Goal: Task Accomplishment & Management: Manage account settings

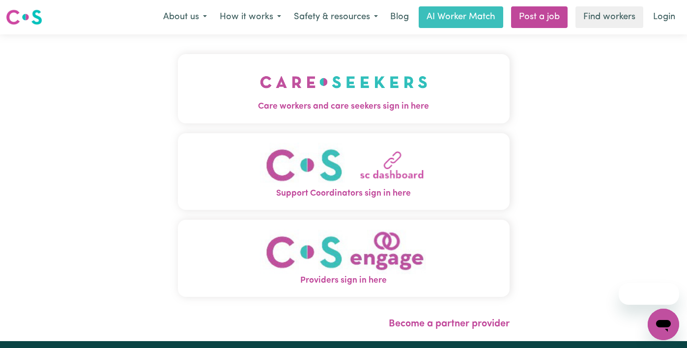
click at [335, 72] on img "Care workers and care seekers sign in here" at bounding box center [344, 82] width 168 height 36
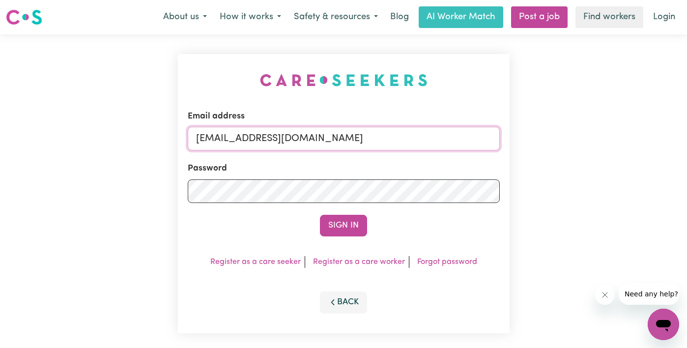
drag, startPoint x: 332, startPoint y: 142, endPoint x: 126, endPoint y: 45, distance: 228.1
click at [159, 85] on div "Email address admin@careseekers.com.au Password Sign In Register as a care seek…" at bounding box center [343, 193] width 687 height 319
type input "florenzkeirtcuizon+worker@gmail.com"
click at [79, 197] on div "Email address florenzkeirtcuizon+worker@gmail.com Password Sign In Register as …" at bounding box center [343, 193] width 687 height 319
click at [320, 215] on button "Sign In" at bounding box center [343, 226] width 47 height 22
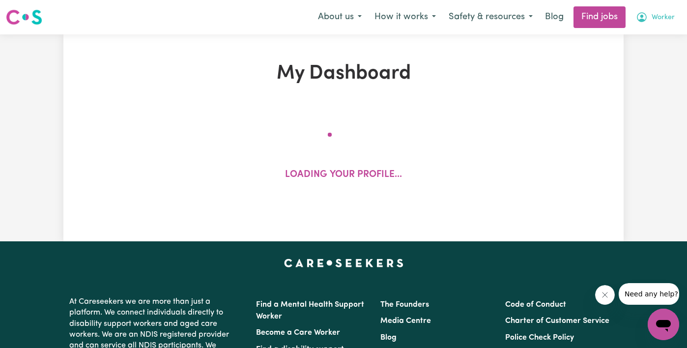
click at [658, 15] on span "Worker" at bounding box center [663, 17] width 23 height 11
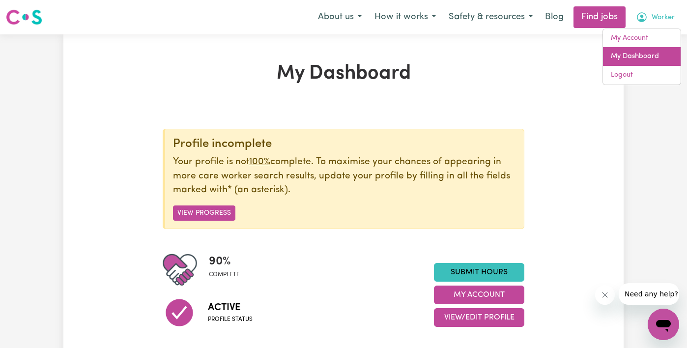
click at [647, 51] on link "My Dashboard" at bounding box center [642, 56] width 78 height 19
click at [664, 17] on span "Worker" at bounding box center [663, 17] width 23 height 11
click at [660, 18] on span "Worker" at bounding box center [663, 17] width 23 height 11
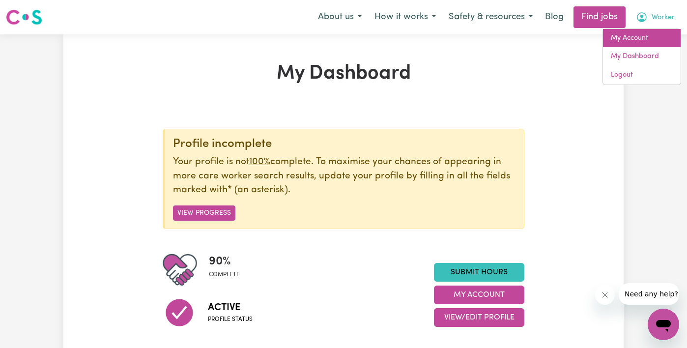
click at [651, 34] on link "My Account" at bounding box center [642, 38] width 78 height 19
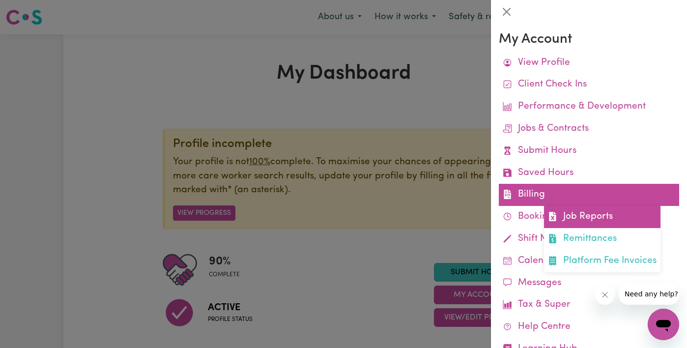
click at [589, 219] on link "Job Reports" at bounding box center [602, 217] width 117 height 22
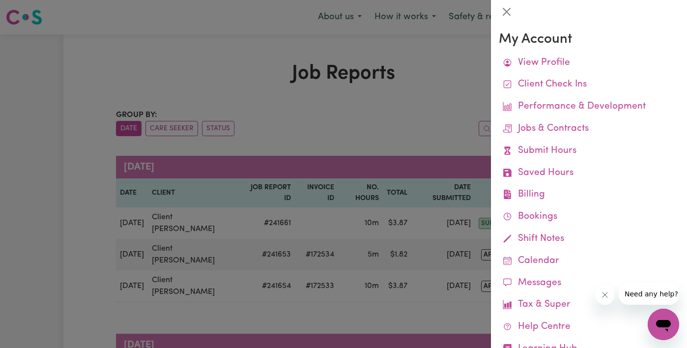
click at [401, 112] on div at bounding box center [343, 174] width 687 height 348
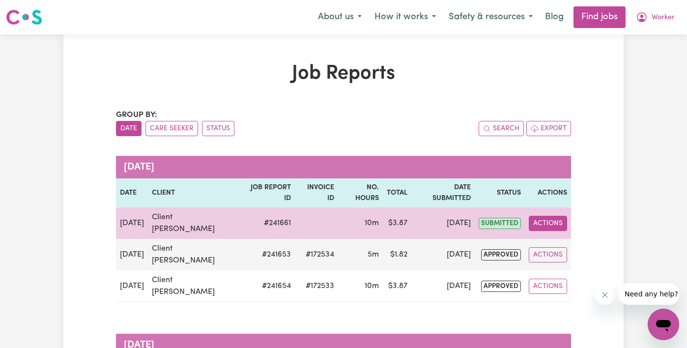
click at [544, 216] on button "Actions" at bounding box center [548, 223] width 38 height 15
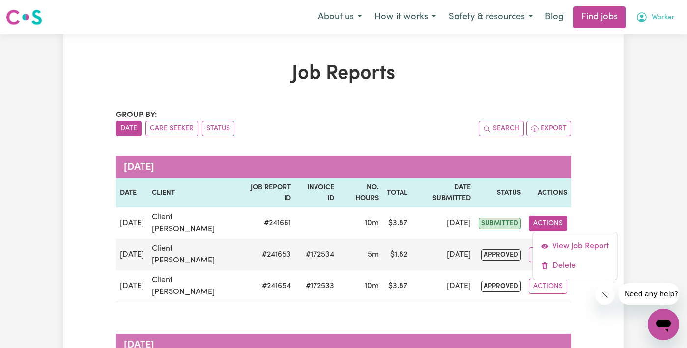
click at [669, 7] on button "Worker" at bounding box center [656, 17] width 52 height 21
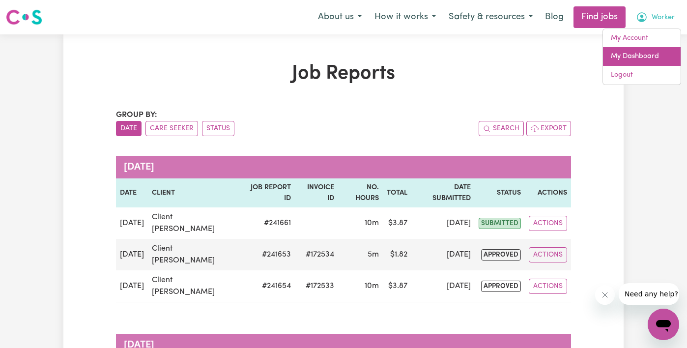
click at [651, 47] on link "My Dashboard" at bounding box center [642, 56] width 78 height 19
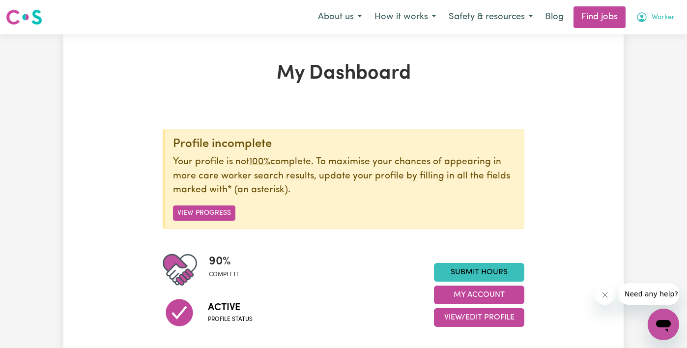
click at [662, 20] on span "Worker" at bounding box center [663, 17] width 23 height 11
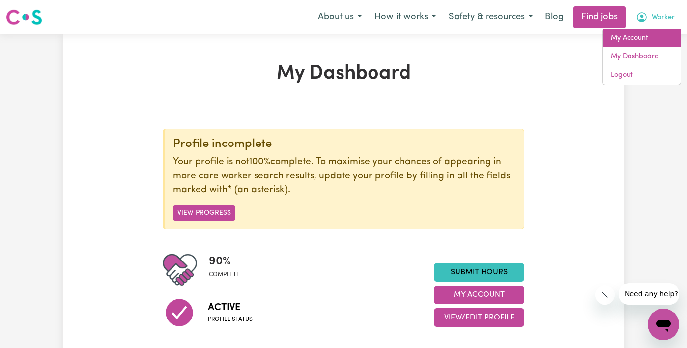
click at [653, 33] on link "My Account" at bounding box center [642, 38] width 78 height 19
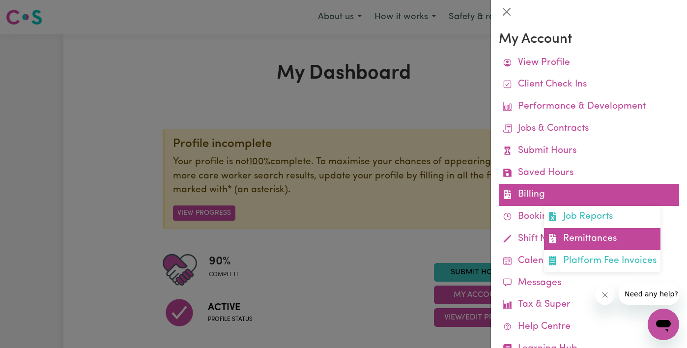
click at [579, 238] on link "Remittances" at bounding box center [602, 239] width 117 height 22
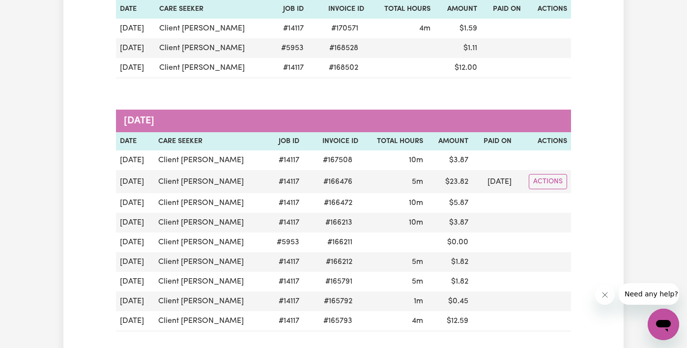
scroll to position [480, 0]
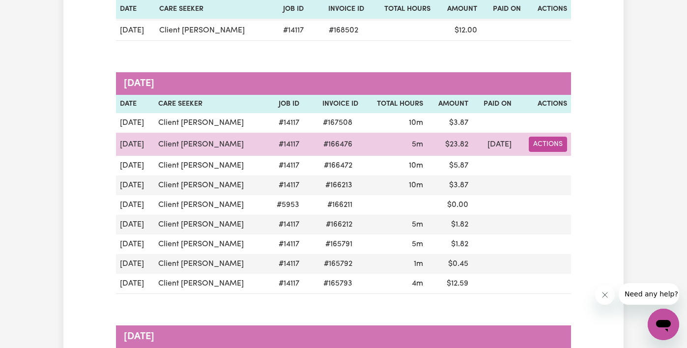
click at [555, 147] on button "Actions" at bounding box center [548, 144] width 38 height 15
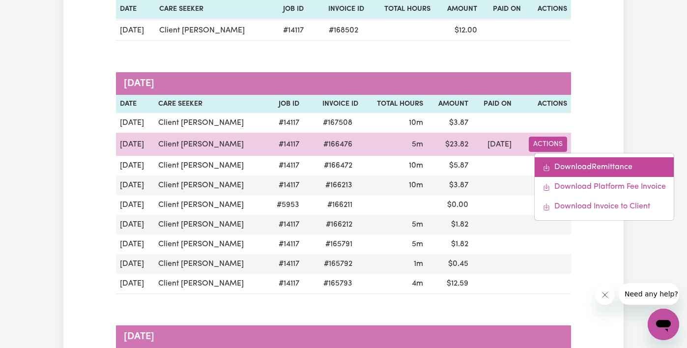
click at [564, 166] on link "Download Remittance" at bounding box center [604, 167] width 139 height 20
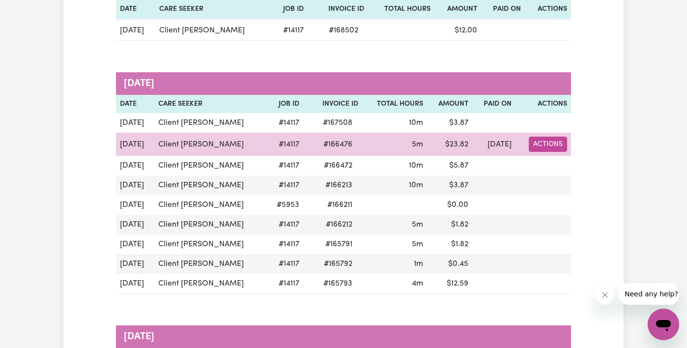
click at [542, 151] on button "Actions" at bounding box center [548, 144] width 38 height 15
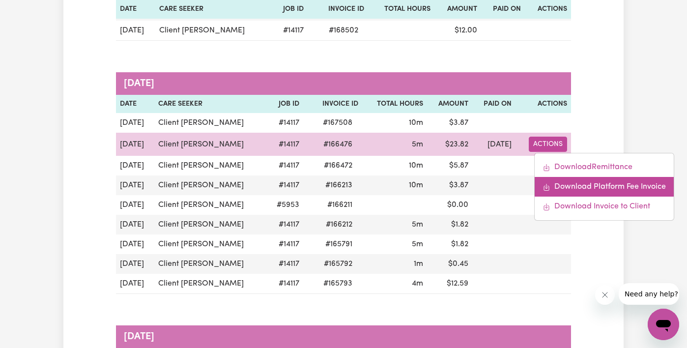
click at [551, 184] on link "Download Platform Fee Invoice" at bounding box center [604, 187] width 139 height 20
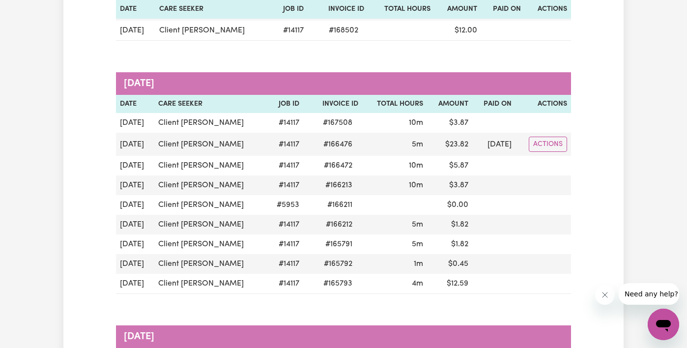
scroll to position [0, 0]
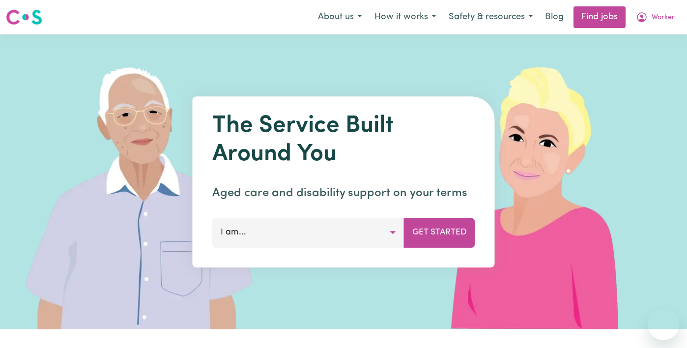
click at [662, 18] on span "Worker" at bounding box center [663, 17] width 23 height 11
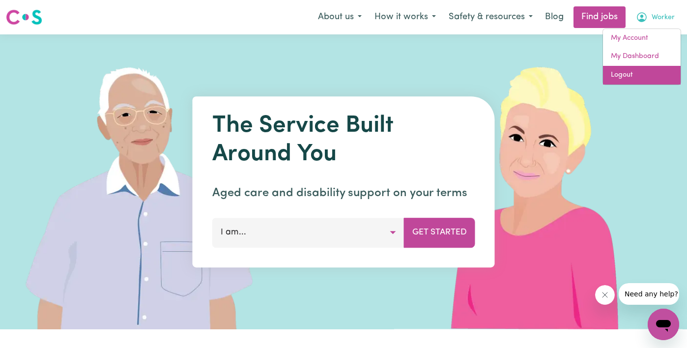
click at [642, 73] on link "Logout" at bounding box center [642, 75] width 78 height 19
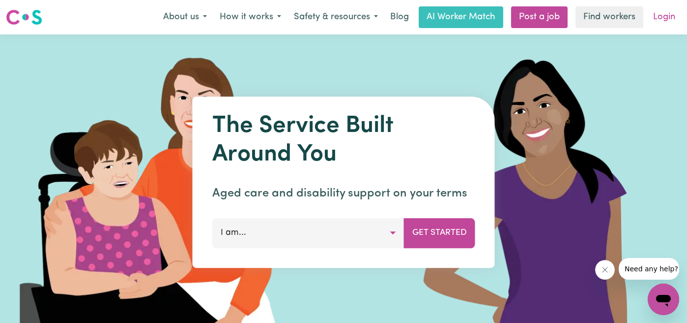
click at [662, 17] on link "Login" at bounding box center [665, 17] width 34 height 22
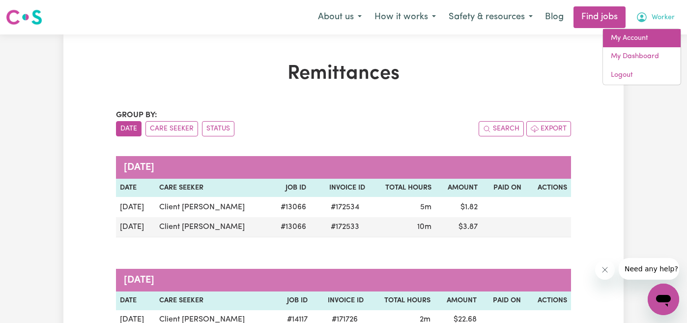
click at [661, 39] on link "My Account" at bounding box center [642, 38] width 78 height 19
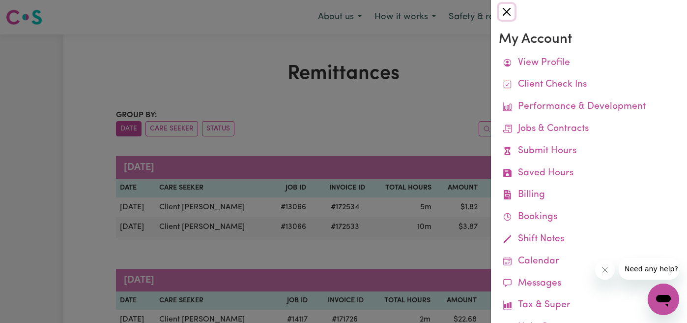
click at [500, 13] on button "Close" at bounding box center [507, 12] width 16 height 16
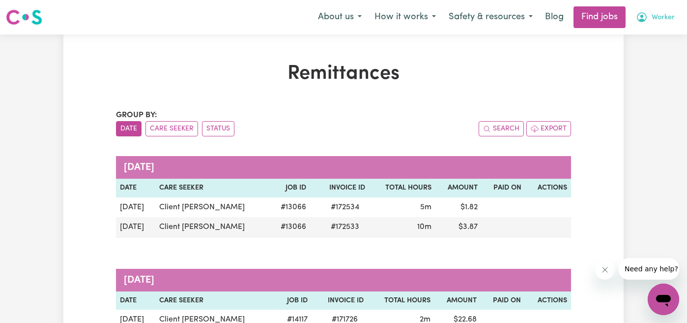
click at [653, 22] on span "Worker" at bounding box center [663, 17] width 23 height 11
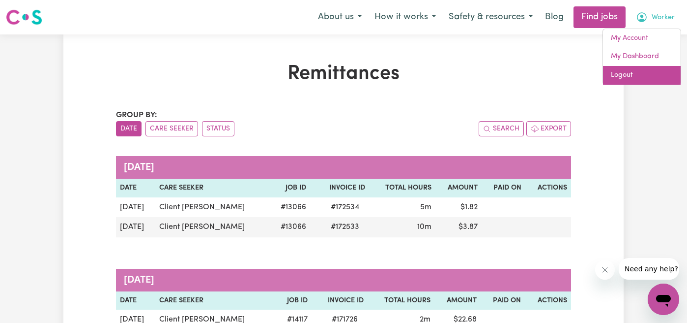
click at [647, 74] on link "Logout" at bounding box center [642, 75] width 78 height 19
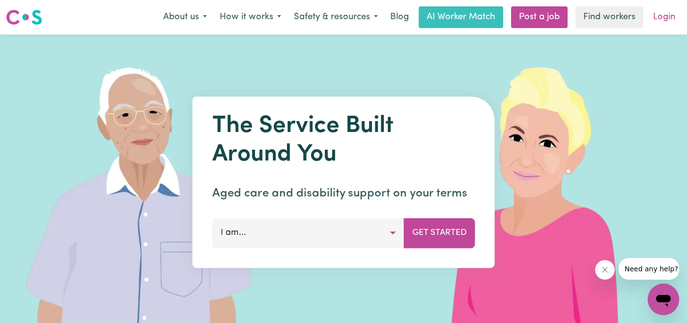
click at [664, 20] on link "Login" at bounding box center [665, 17] width 34 height 22
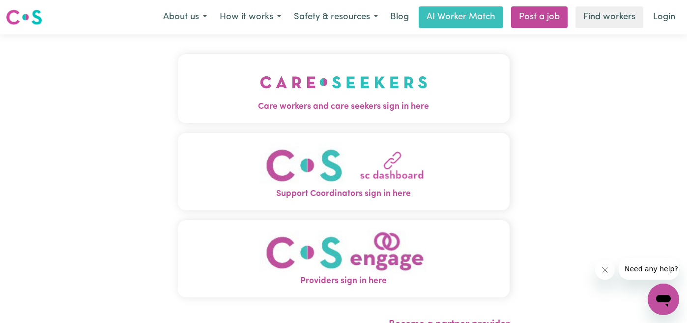
click at [332, 107] on span "Care workers and care seekers sign in here" at bounding box center [344, 106] width 332 height 13
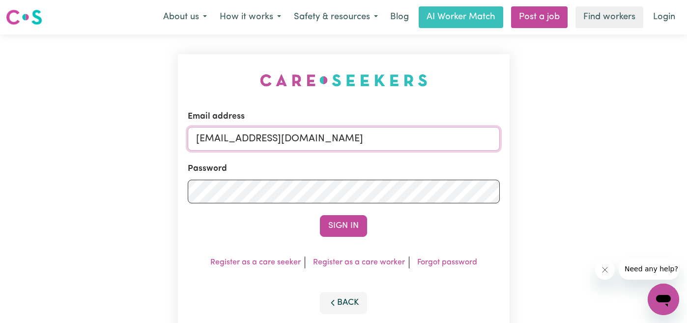
drag, startPoint x: 386, startPoint y: 138, endPoint x: 99, endPoint y: 121, distance: 286.7
click at [99, 121] on div "Email address admin@careseekers.com.au Password Sign In Register as a care seek…" at bounding box center [343, 193] width 687 height 319
type input "florenzkeirtcuizon+client@gmail.com"
click at [141, 194] on div "Email address florenzkeirtcuizon+client@gmail.com Password Sign In Register as …" at bounding box center [343, 193] width 687 height 319
click at [79, 193] on div "Email address florenzkeirtcuizon+client@gmail.com Password Sign In Register as …" at bounding box center [343, 193] width 687 height 319
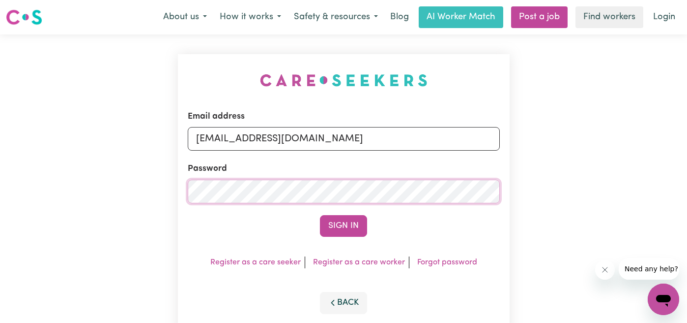
click at [320, 215] on button "Sign In" at bounding box center [343, 226] width 47 height 22
